Goal: Information Seeking & Learning: Learn about a topic

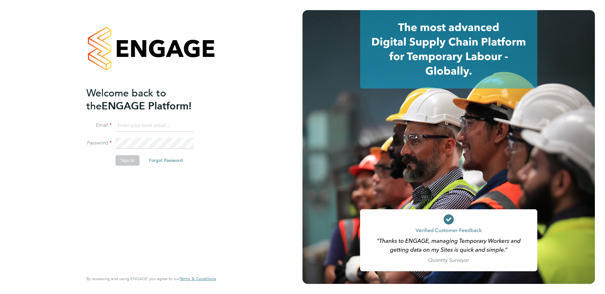
type input "[EMAIL_ADDRESS][DOMAIN_NAME]"
click at [128, 157] on button "Sign In" at bounding box center [127, 160] width 24 height 10
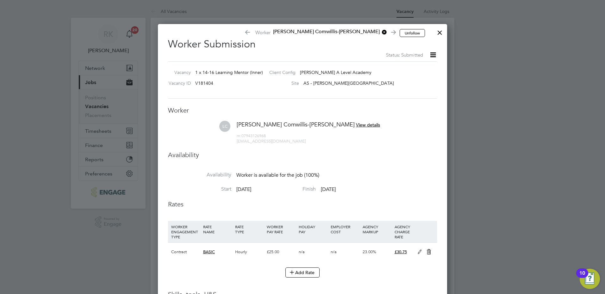
click at [446, 34] on div "Unfollow Worker Lucita Comwillis-Paul Worker Submission Status: Submitted Vacan…" at bounding box center [302, 195] width 289 height 342
click at [439, 32] on div at bounding box center [439, 30] width 11 height 11
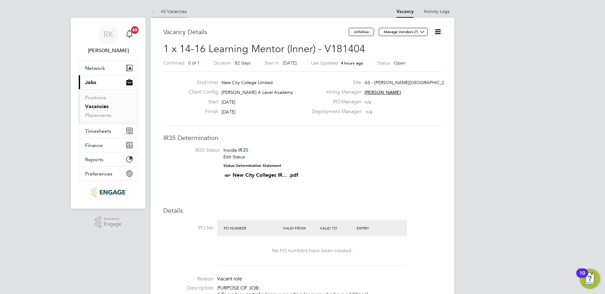
click at [179, 9] on link "All Vacancies" at bounding box center [169, 12] width 36 height 6
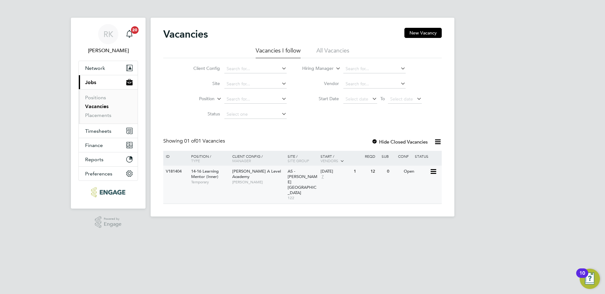
click at [205, 174] on span "14-16 Learning Mentor (Inner)" at bounding box center [205, 174] width 28 height 11
